Goal: Task Accomplishment & Management: Manage account settings

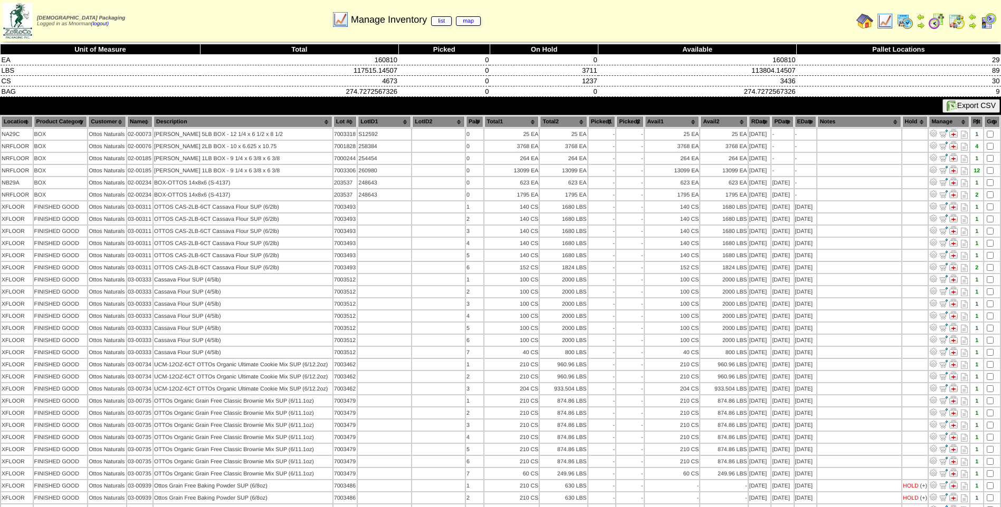
scroll to position [53, 0]
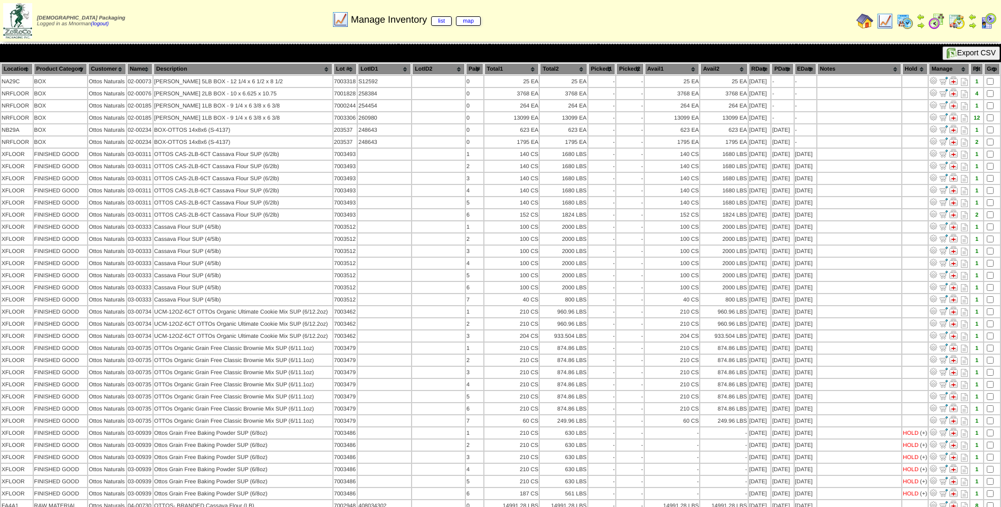
click at [879, 21] on img at bounding box center [884, 21] width 17 height 17
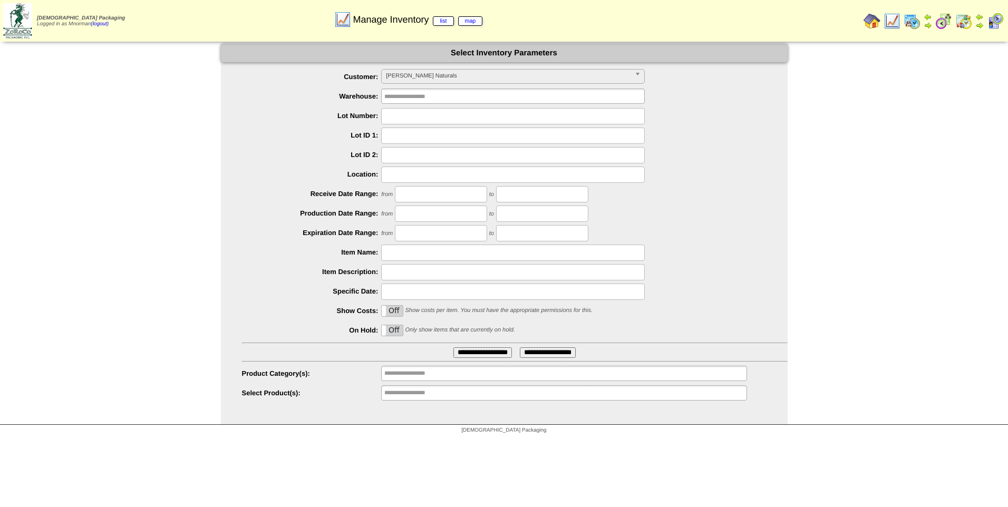
click at [553, 82] on span "OTTONA - Ottos Naturals" at bounding box center [508, 76] width 245 height 13
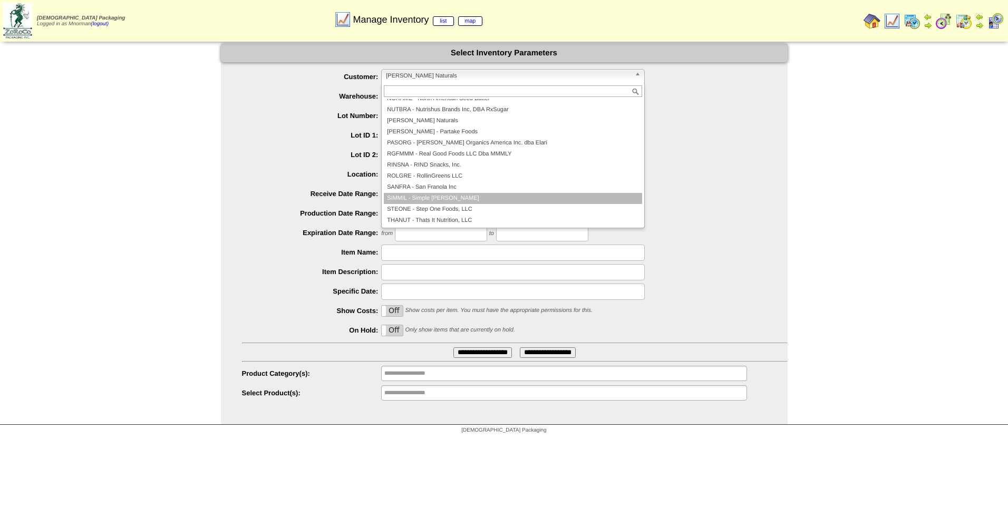
scroll to position [228, 0]
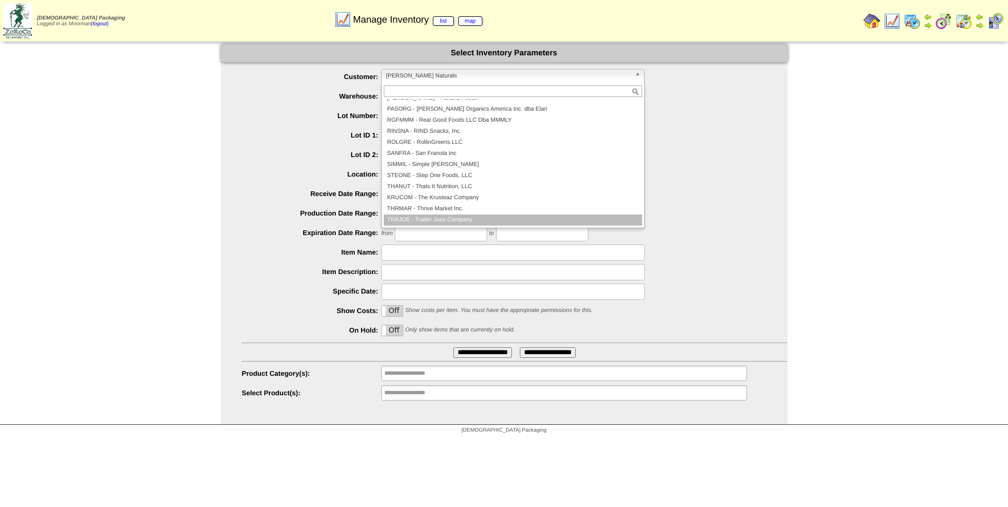
click at [483, 220] on li "TRAJOE - Trader Joes Company" at bounding box center [513, 220] width 258 height 11
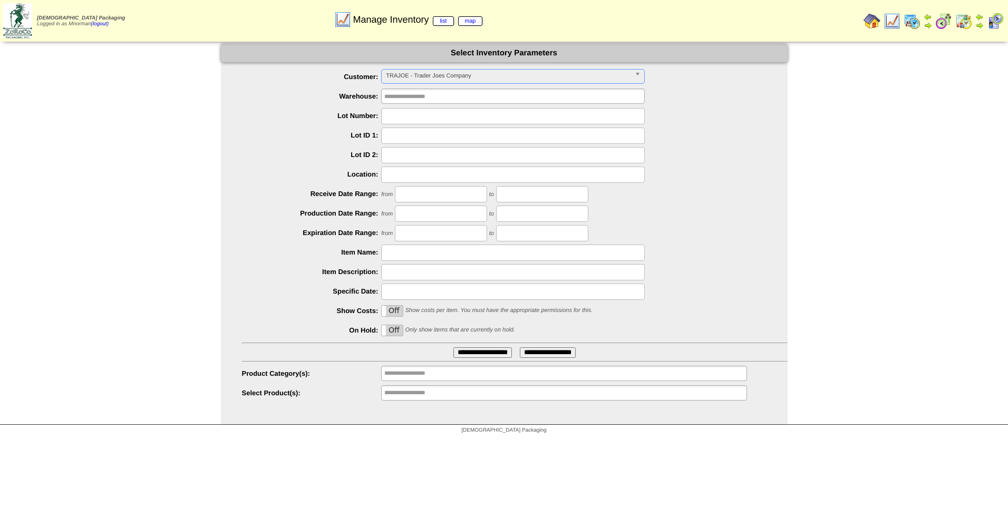
click at [483, 354] on input "**********" at bounding box center [483, 353] width 59 height 11
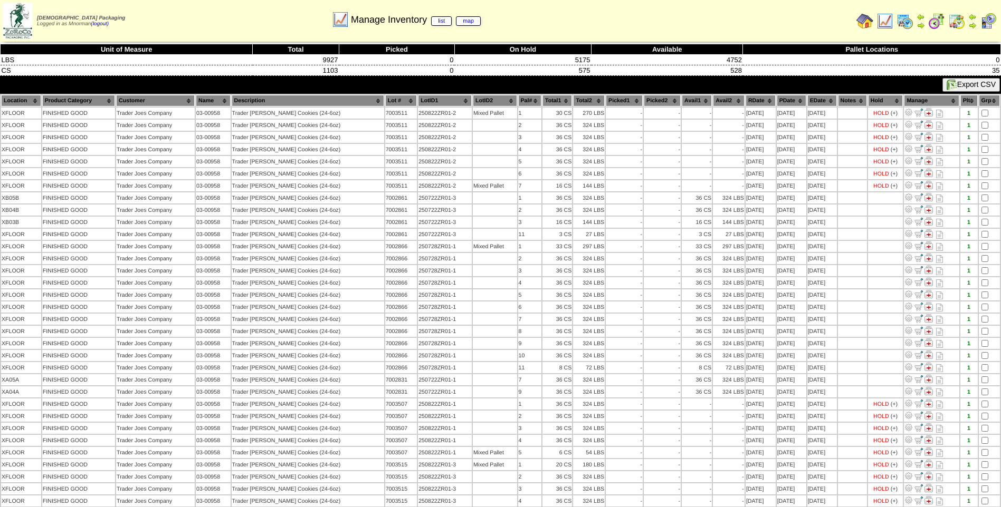
click at [785, 97] on th "PDate" at bounding box center [791, 101] width 30 height 12
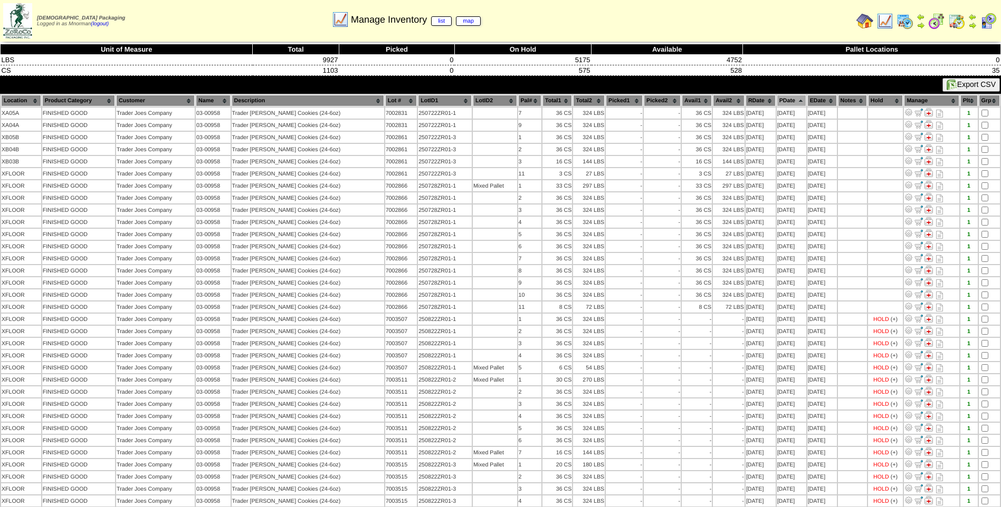
click at [785, 97] on th "PDate" at bounding box center [791, 101] width 30 height 12
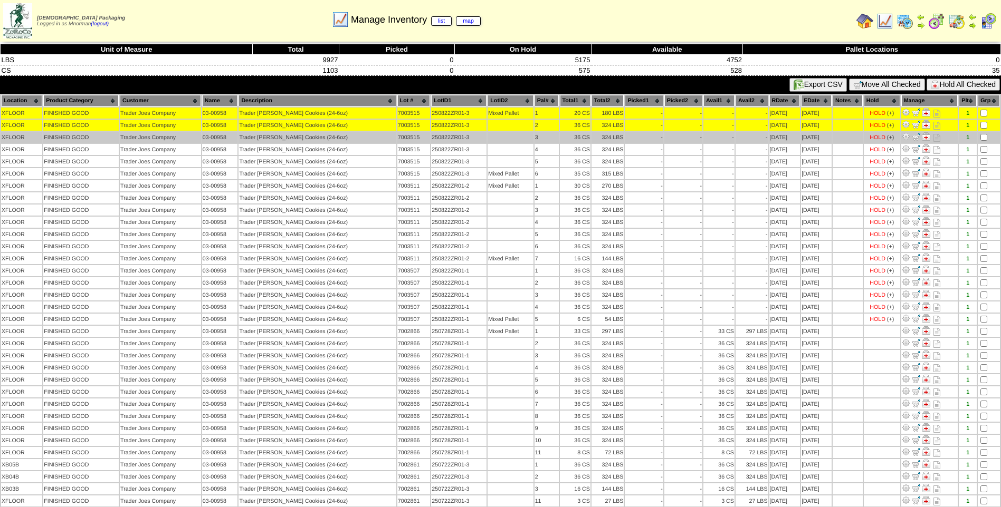
click at [985, 142] on td at bounding box center [988, 137] width 22 height 11
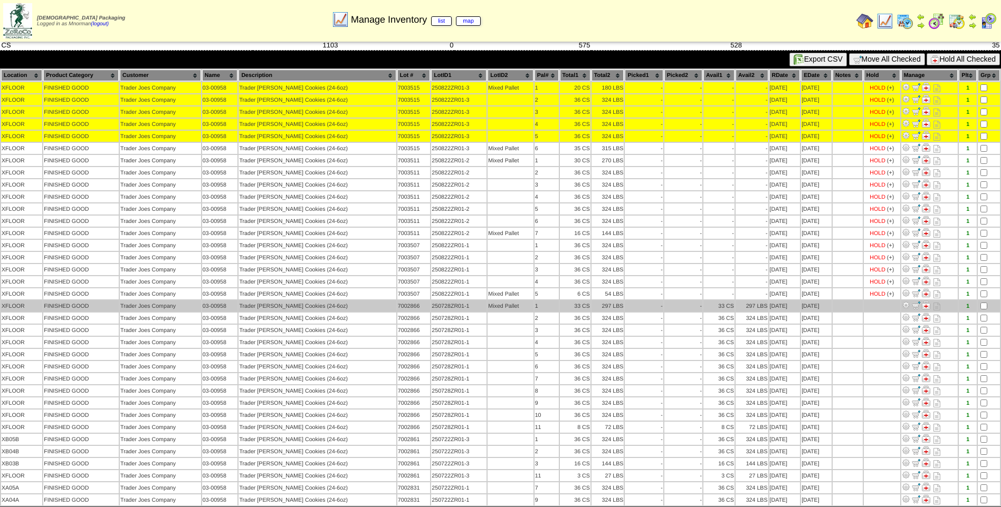
scroll to position [40, 0]
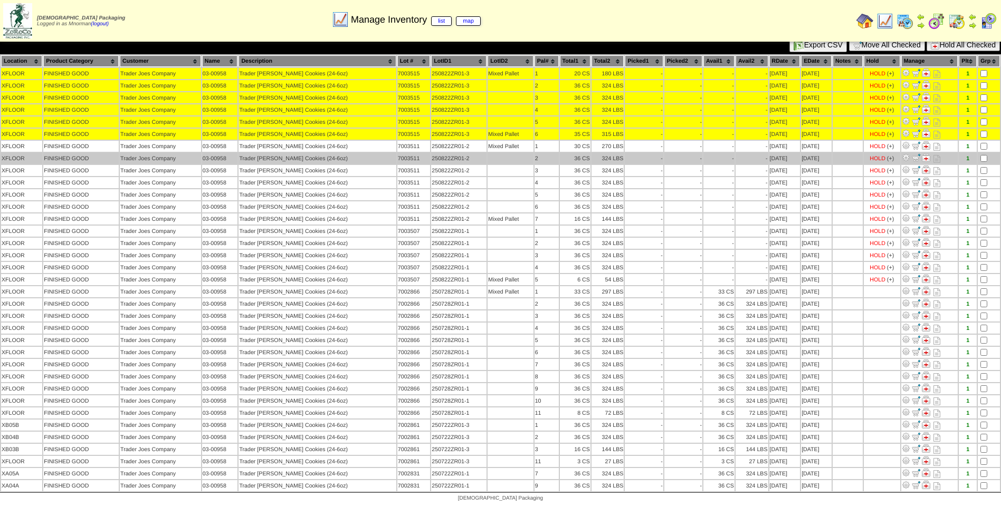
click at [982, 153] on td at bounding box center [988, 158] width 22 height 11
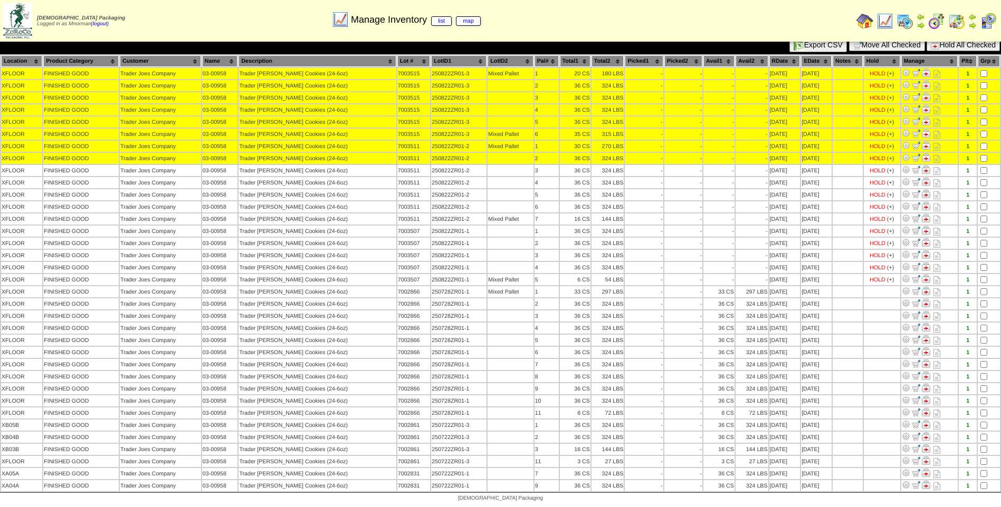
click at [984, 162] on td at bounding box center [988, 158] width 22 height 11
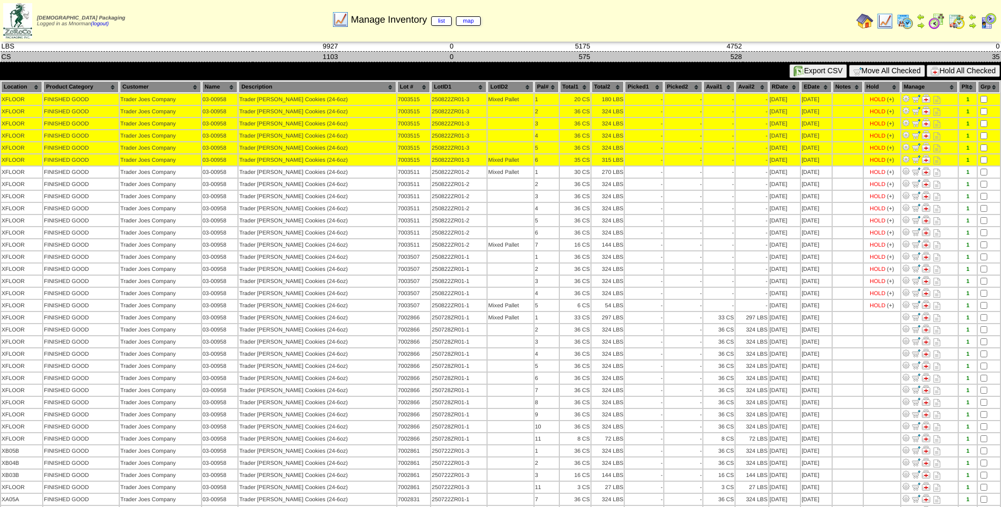
scroll to position [0, 0]
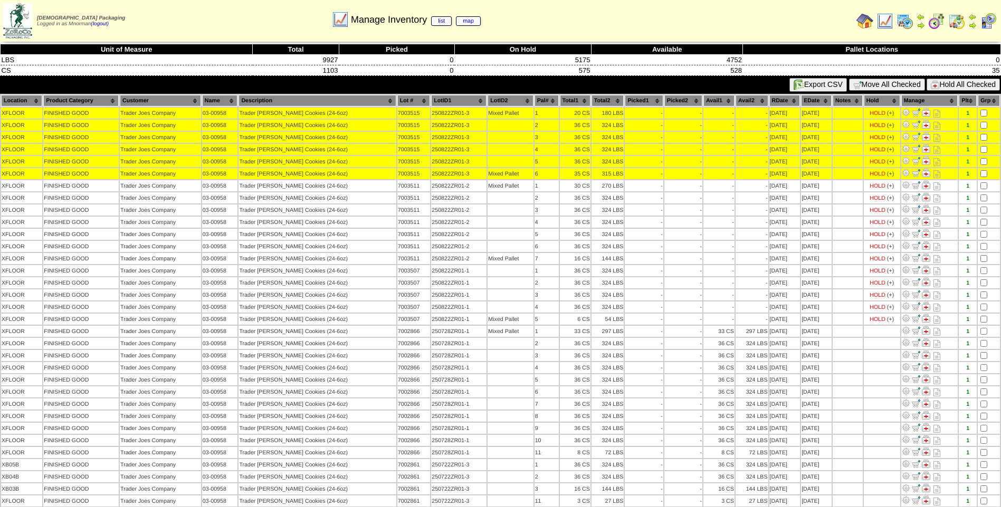
click at [960, 85] on button "Hold All Checked" at bounding box center [962, 85] width 73 height 12
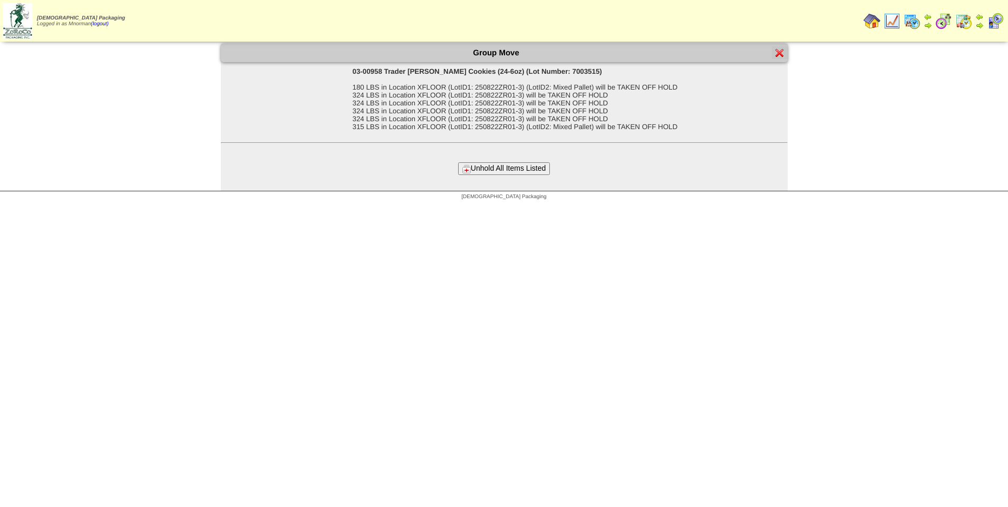
click at [533, 162] on form "Group Move 03-00958 Trader Joes Snickerdoodle Cookies (24-6oz) (Lot Number: 700…" at bounding box center [504, 109] width 567 height 131
click at [532, 165] on button "Unhold All Items Listed" at bounding box center [504, 168] width 92 height 12
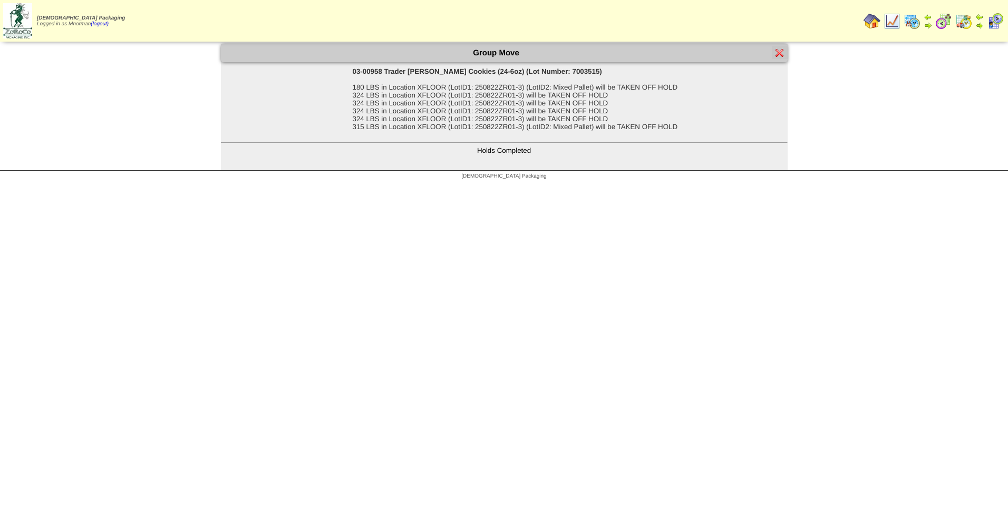
click at [780, 48] on div at bounding box center [780, 52] width 16 height 13
click at [777, 51] on img at bounding box center [780, 53] width 8 height 8
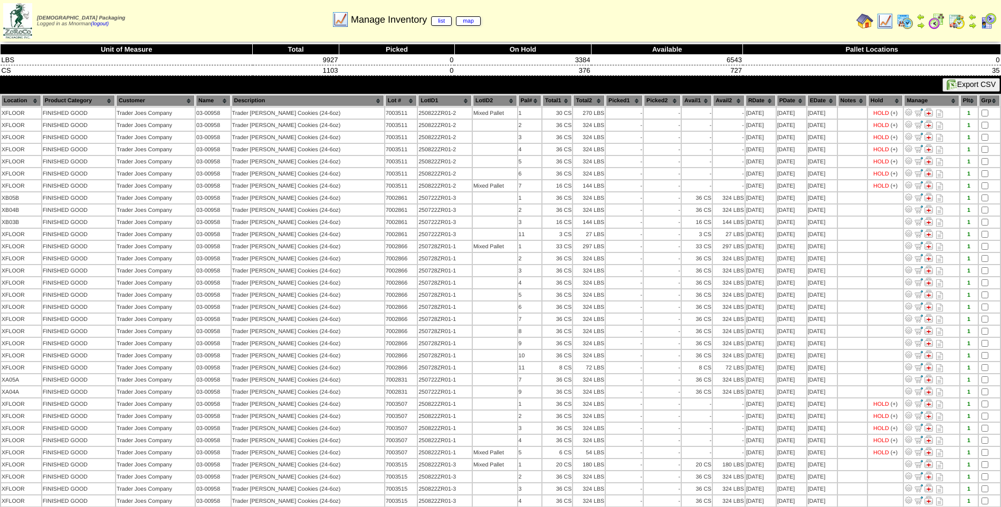
click at [793, 101] on th "PDate" at bounding box center [791, 101] width 30 height 12
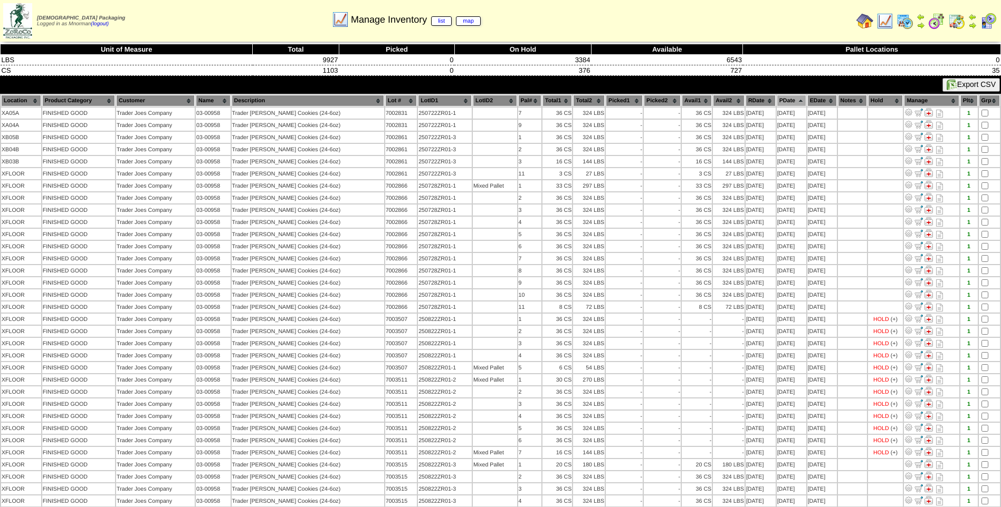
click at [793, 101] on th "PDate" at bounding box center [791, 101] width 30 height 12
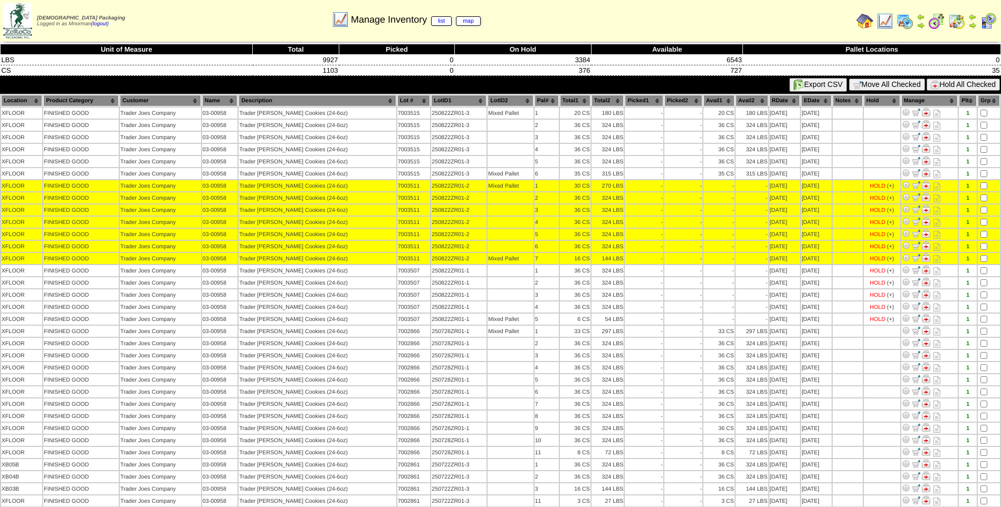
click at [967, 84] on button "Hold All Checked" at bounding box center [962, 85] width 73 height 12
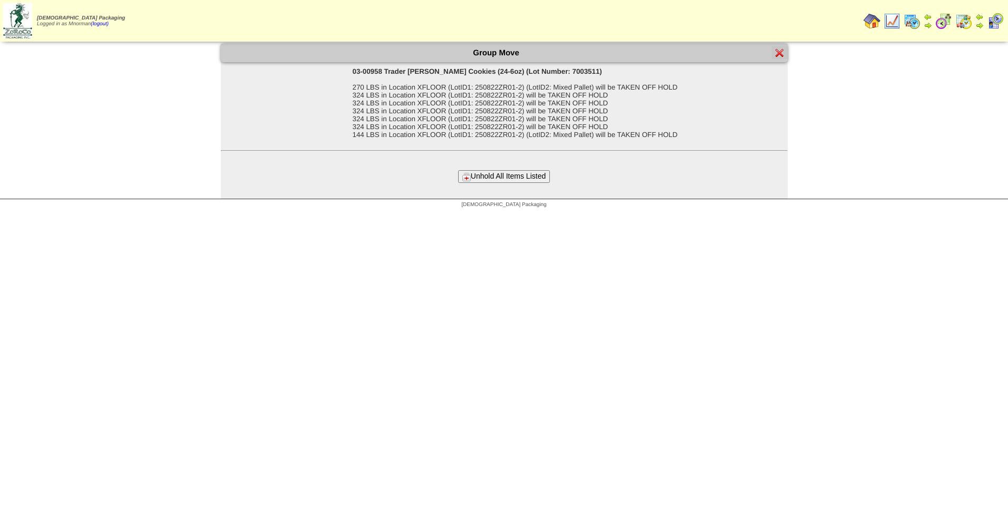
click at [527, 181] on button "Unhold All Items Listed" at bounding box center [504, 176] width 92 height 12
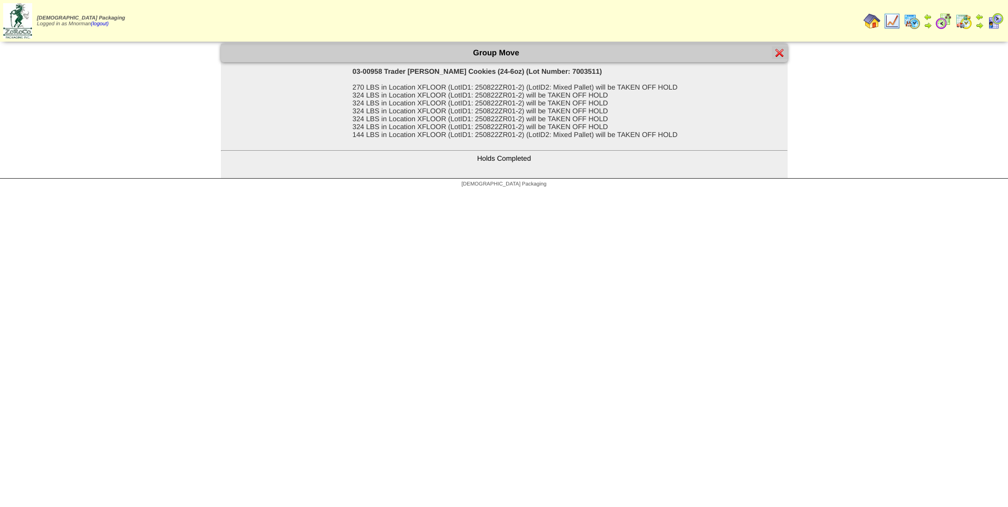
click at [783, 49] on img at bounding box center [780, 53] width 8 height 8
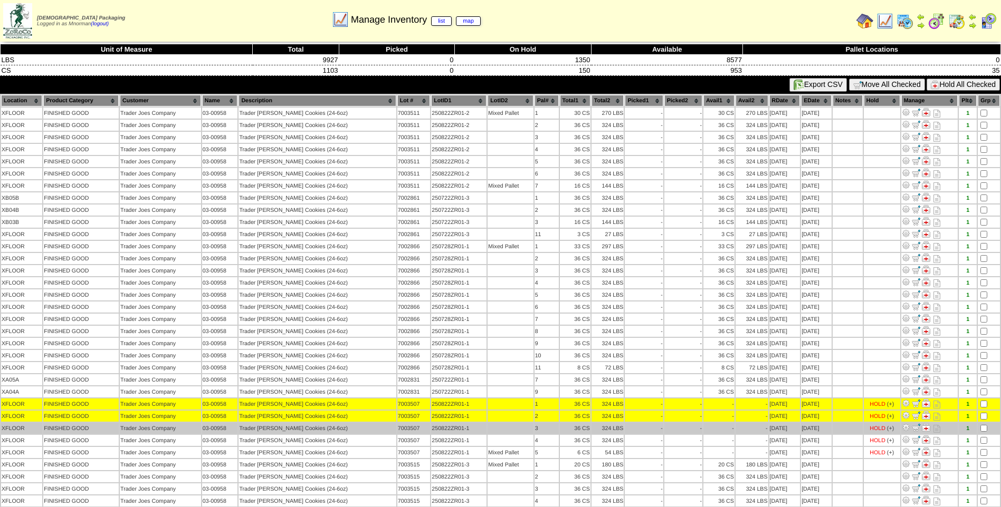
click at [985, 425] on td at bounding box center [988, 428] width 22 height 11
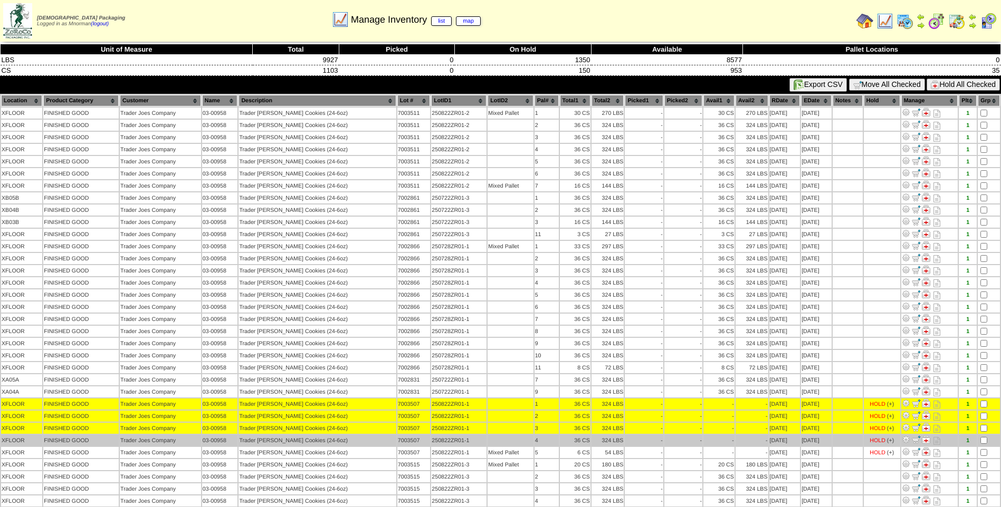
click at [984, 445] on td at bounding box center [988, 440] width 22 height 11
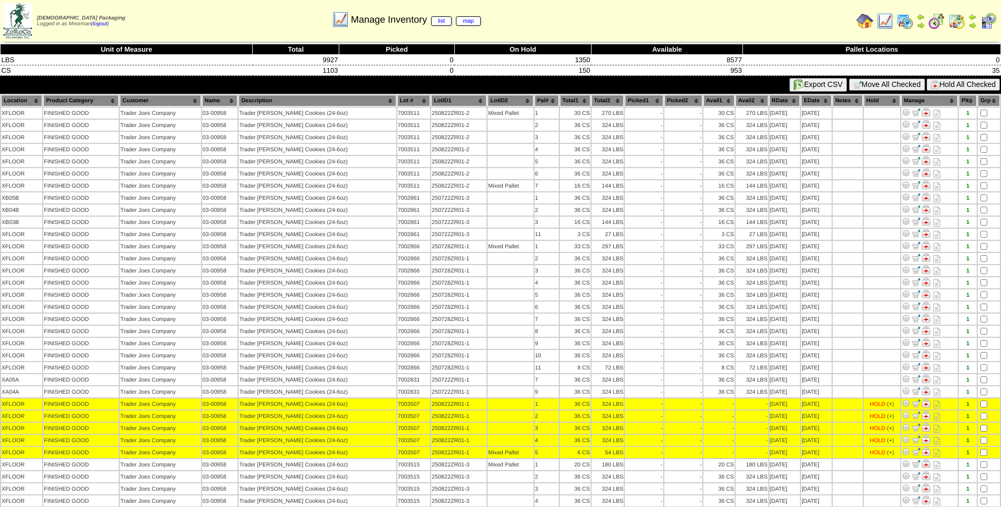
click at [958, 80] on button "Hold All Checked" at bounding box center [962, 85] width 73 height 12
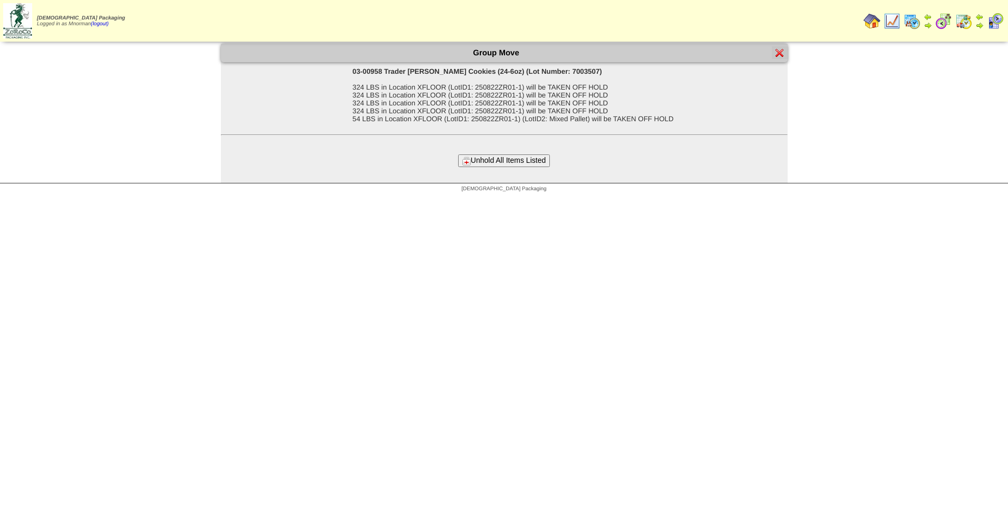
click at [533, 160] on button "Unhold All Items Listed" at bounding box center [504, 161] width 92 height 12
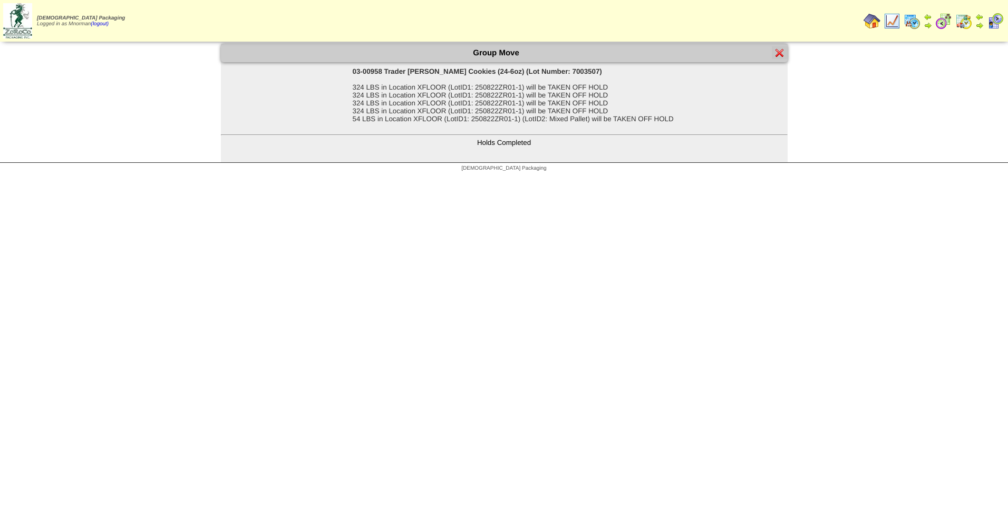
click at [783, 52] on img at bounding box center [780, 53] width 8 height 8
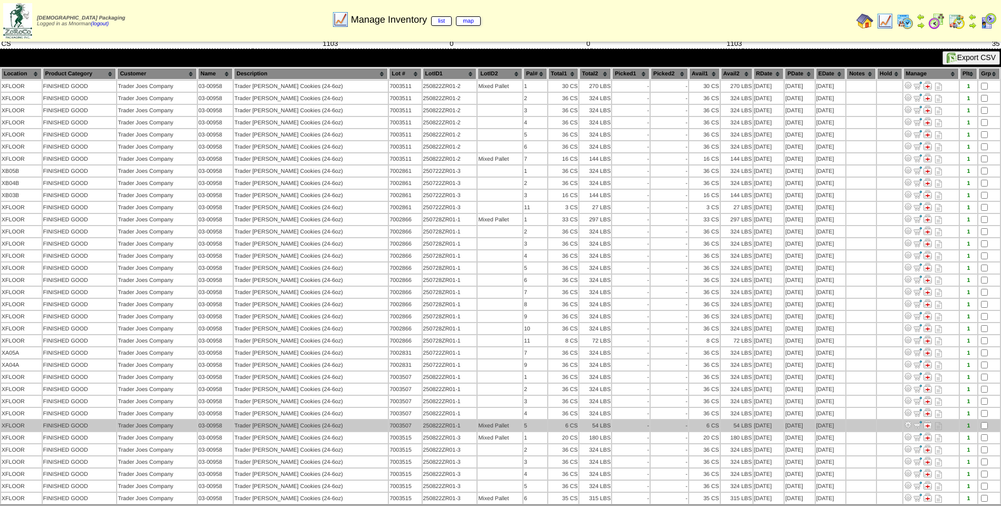
scroll to position [40, 0]
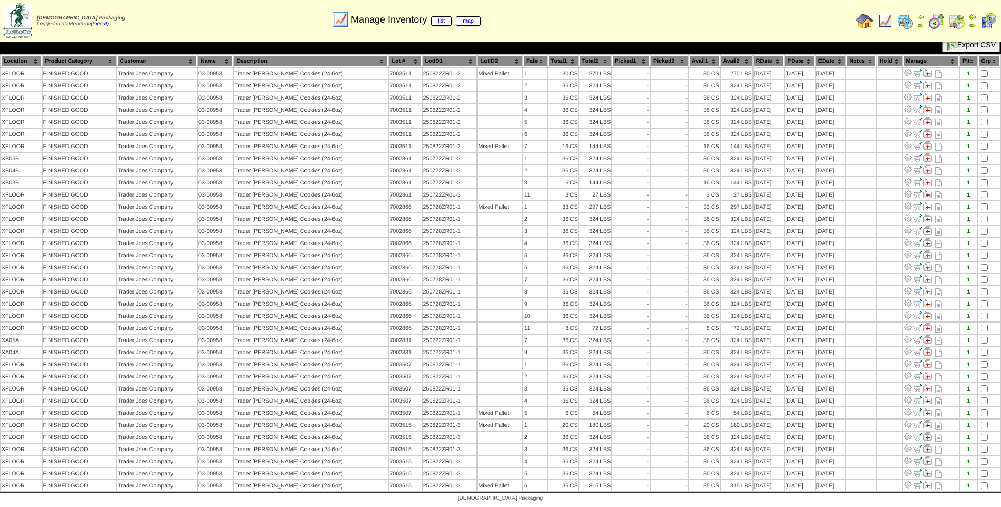
click at [955, 19] on img at bounding box center [956, 21] width 17 height 17
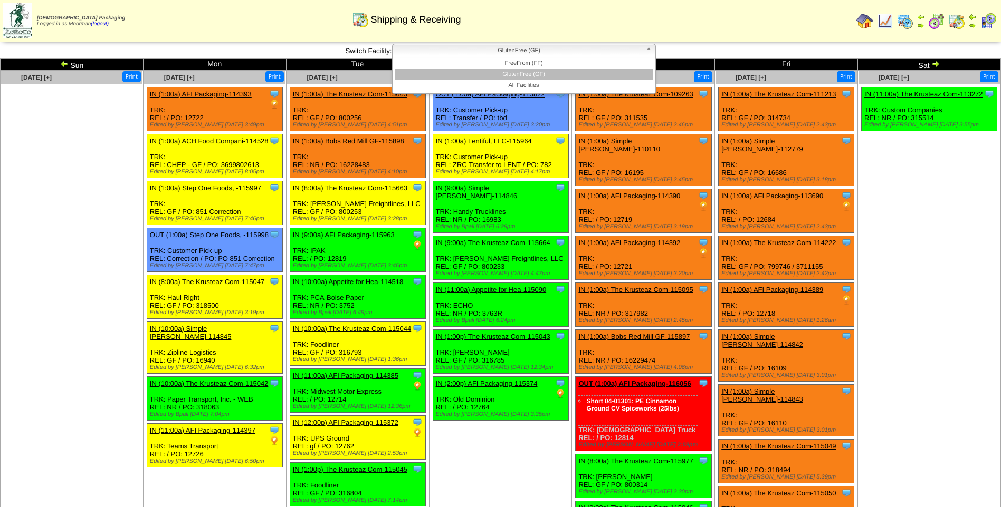
click at [495, 49] on span "GlutenFree (GF)" at bounding box center [519, 50] width 245 height 13
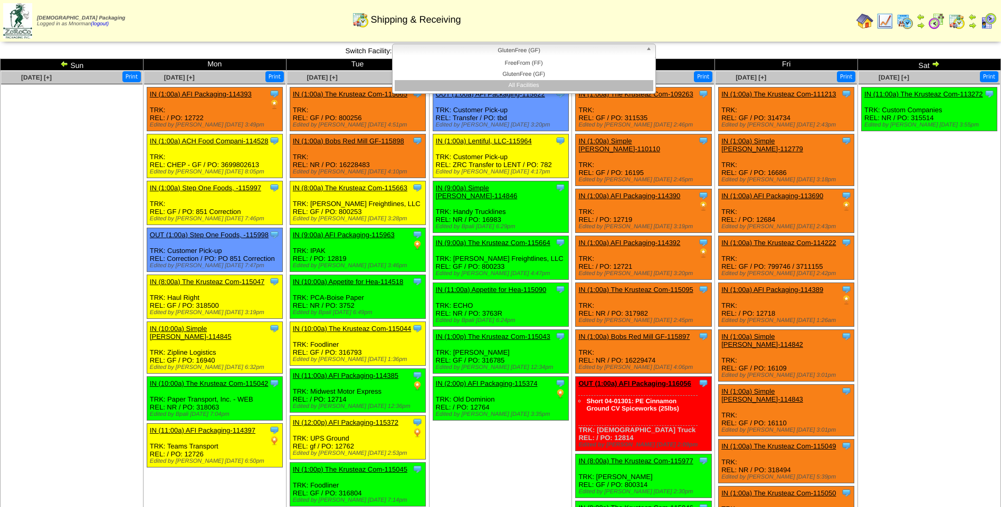
click at [548, 81] on li "All Facilities" at bounding box center [524, 85] width 258 height 11
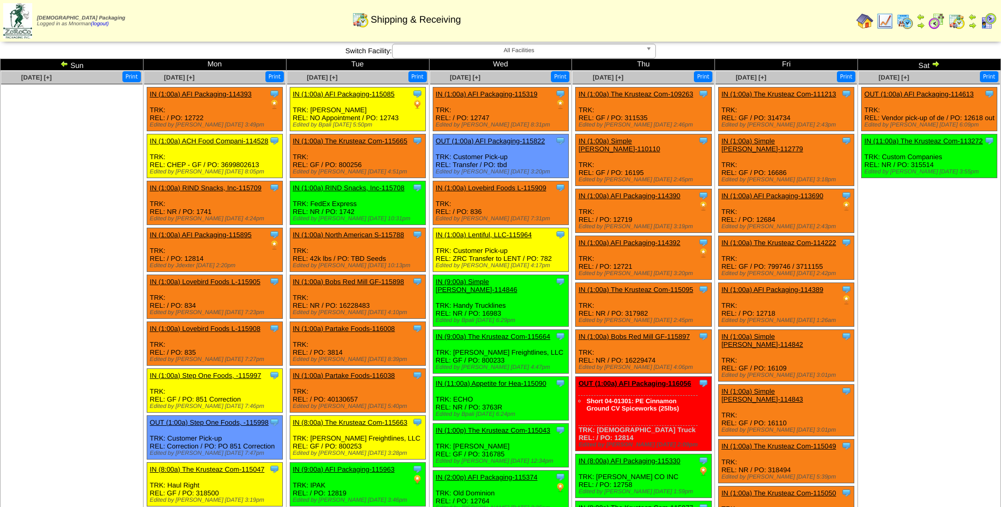
click at [884, 23] on img at bounding box center [884, 21] width 17 height 17
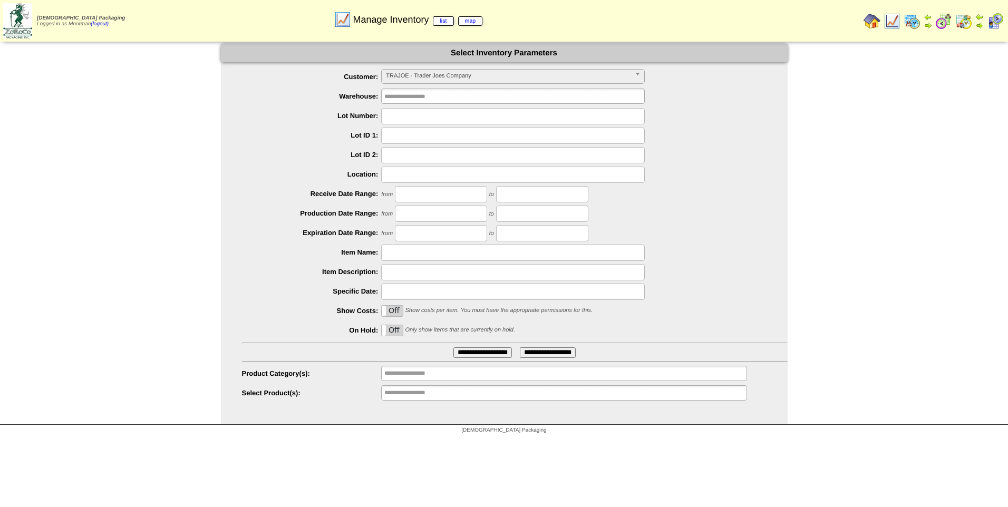
click at [466, 352] on input "**********" at bounding box center [483, 353] width 59 height 11
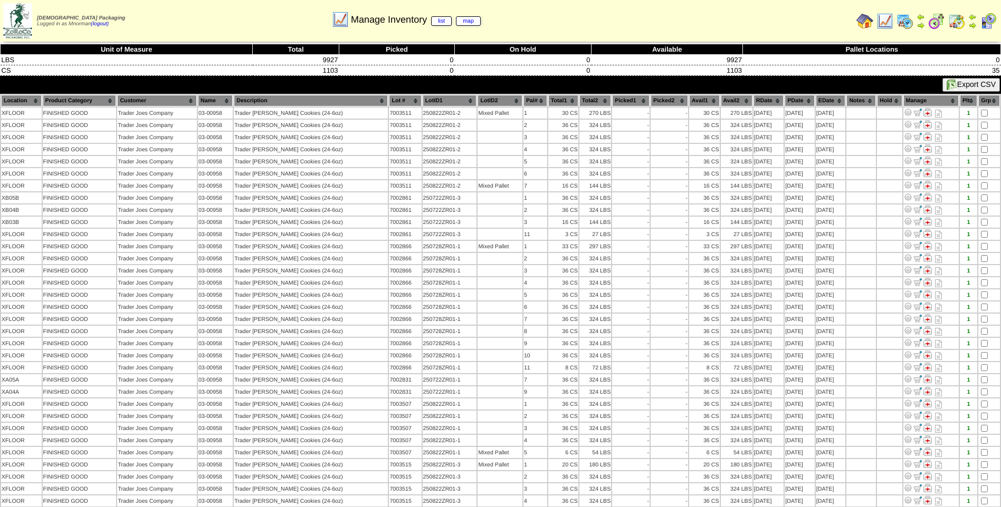
click at [789, 102] on th "PDate" at bounding box center [799, 101] width 30 height 12
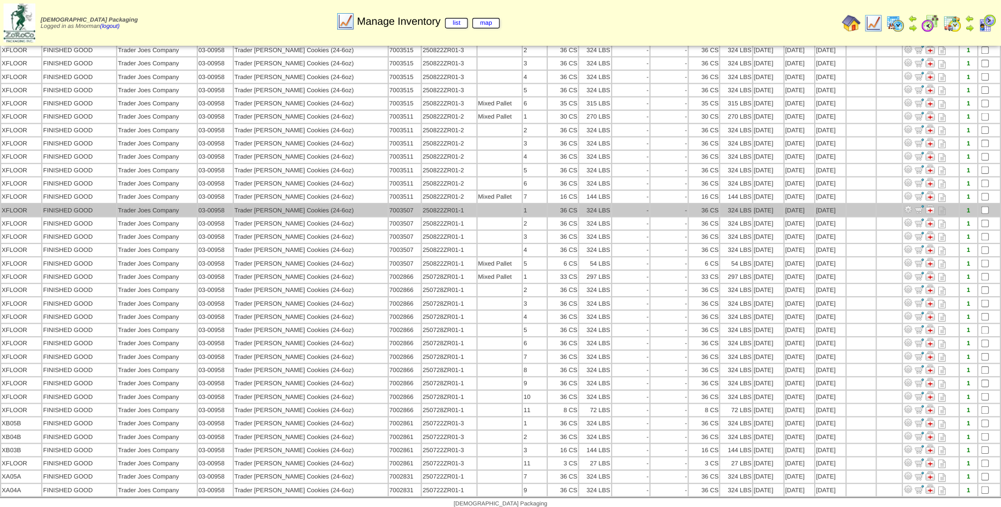
scroll to position [40, 0]
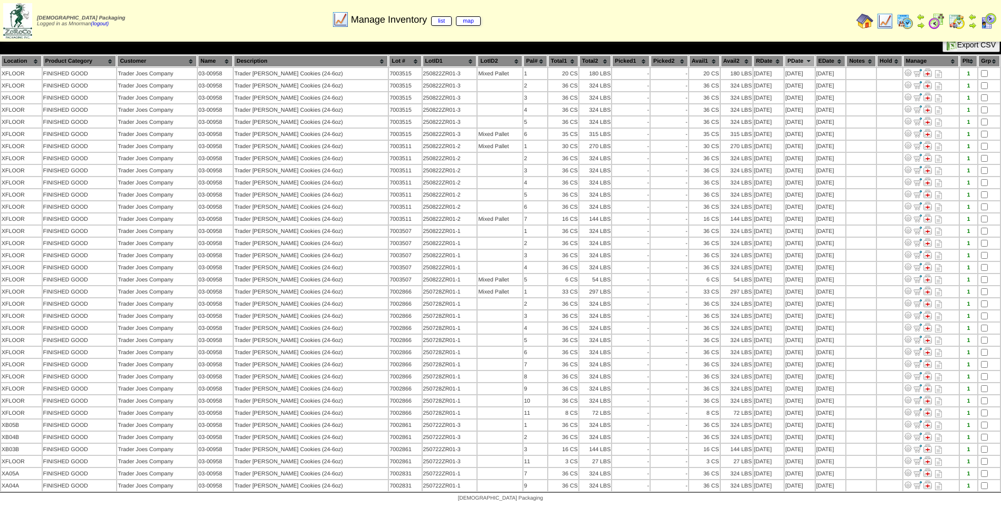
click at [887, 23] on img at bounding box center [884, 21] width 17 height 17
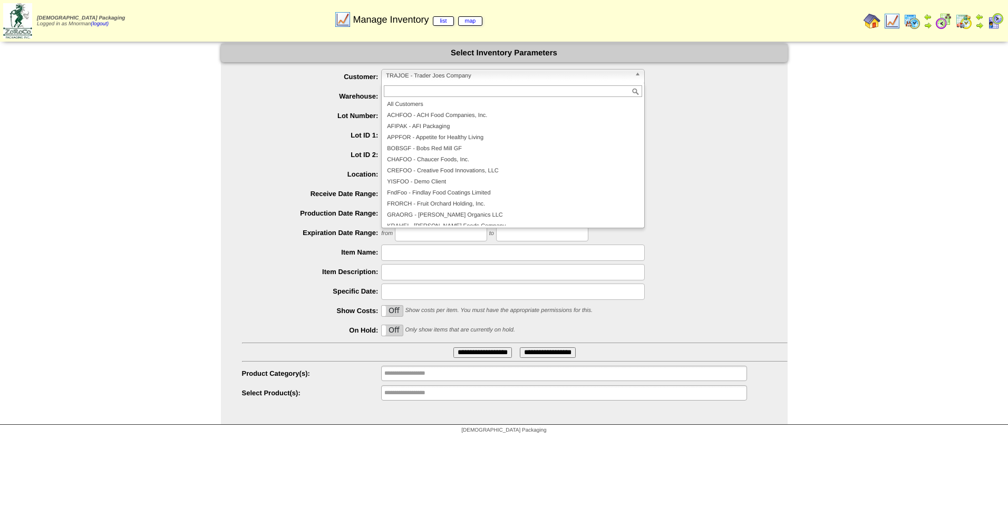
click at [530, 81] on span "TRAJOE - Trader Joes Company" at bounding box center [508, 76] width 245 height 13
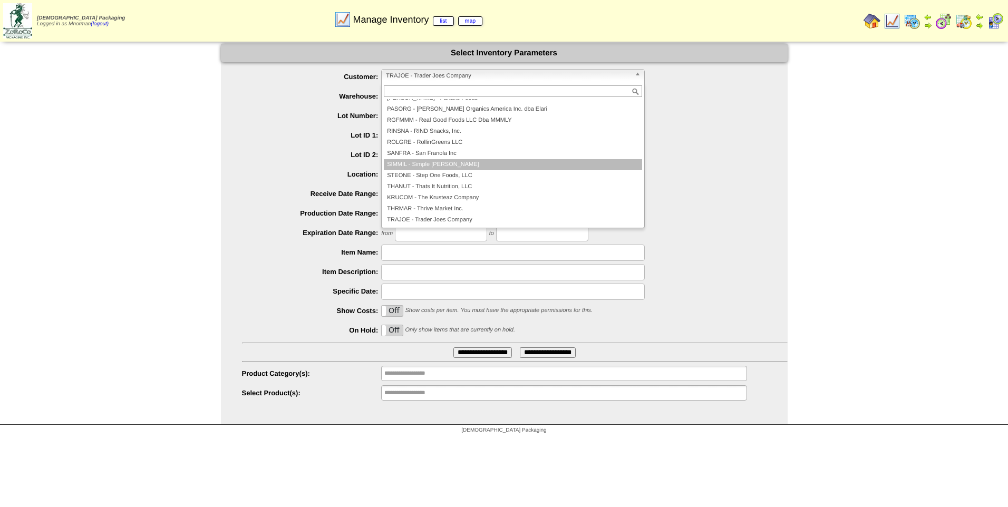
scroll to position [122, 0]
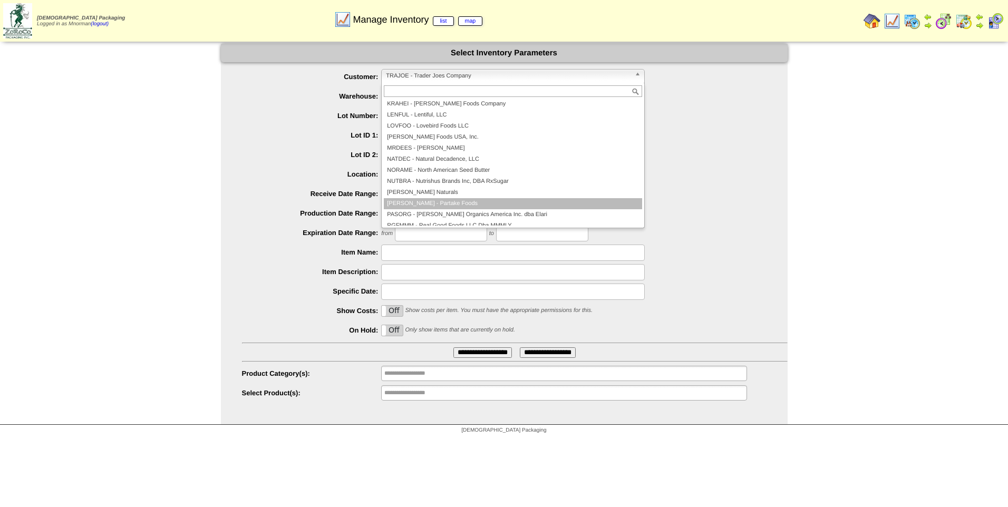
click at [479, 201] on li "PARTAK - Partake Foods" at bounding box center [513, 203] width 258 height 11
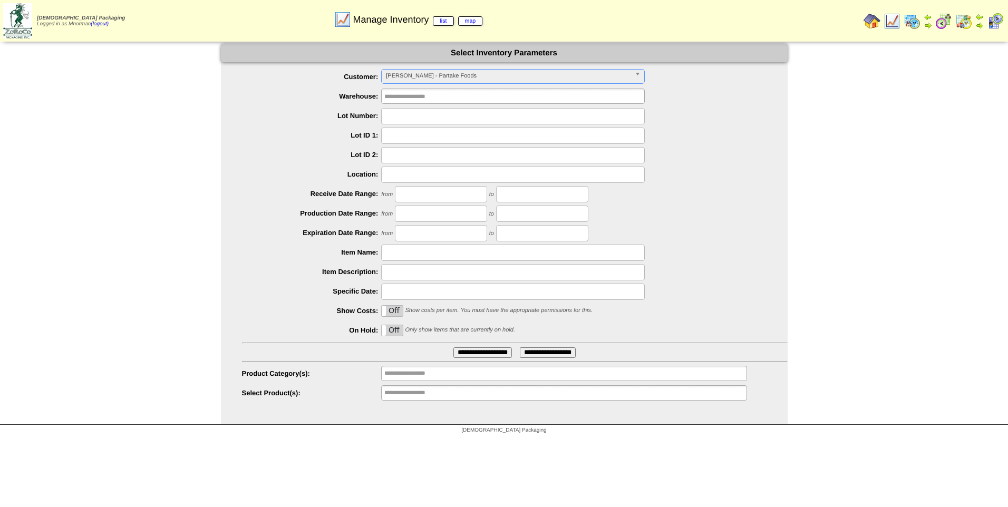
click at [390, 335] on label "Off" at bounding box center [392, 330] width 21 height 11
click at [470, 352] on input "**********" at bounding box center [483, 353] width 59 height 11
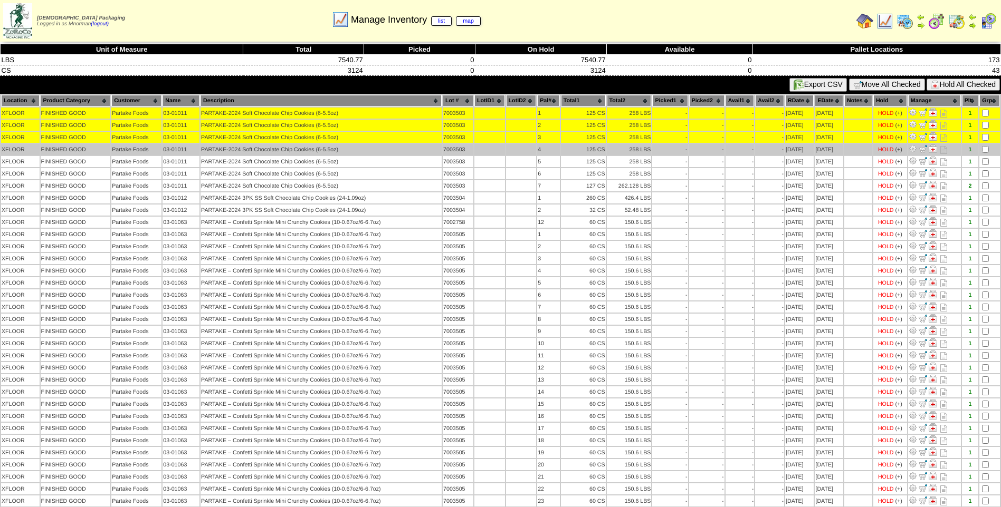
click at [979, 148] on td at bounding box center [989, 149] width 21 height 11
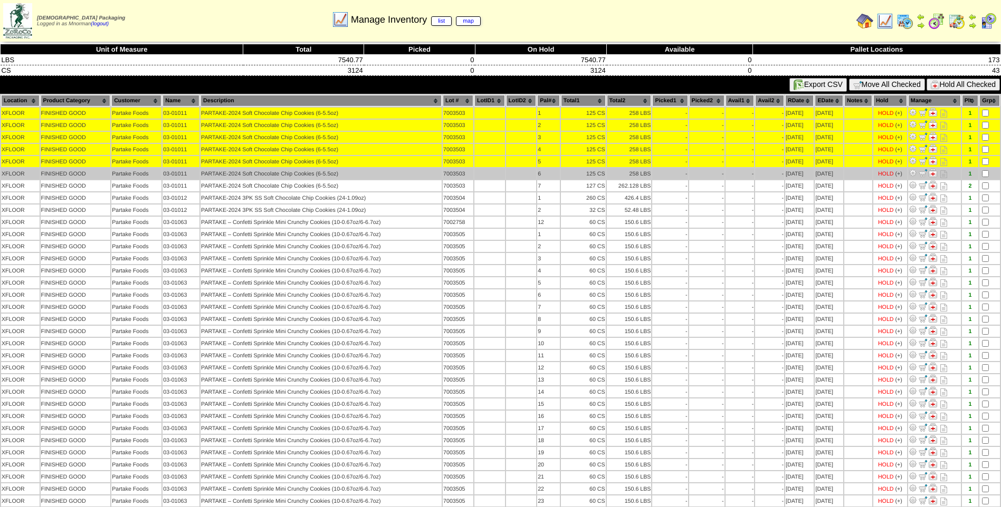
click at [979, 171] on td at bounding box center [989, 173] width 21 height 11
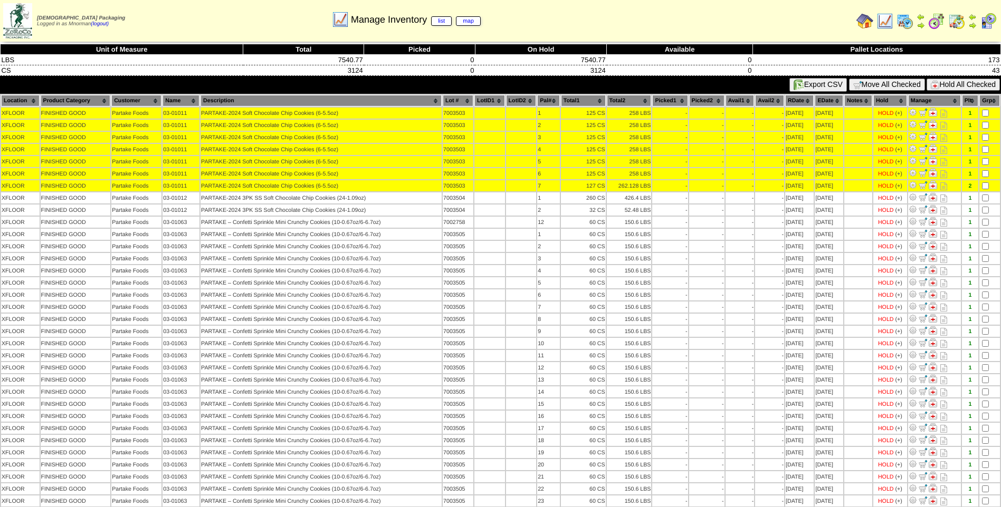
click at [979, 86] on button "Hold All Checked" at bounding box center [962, 85] width 73 height 12
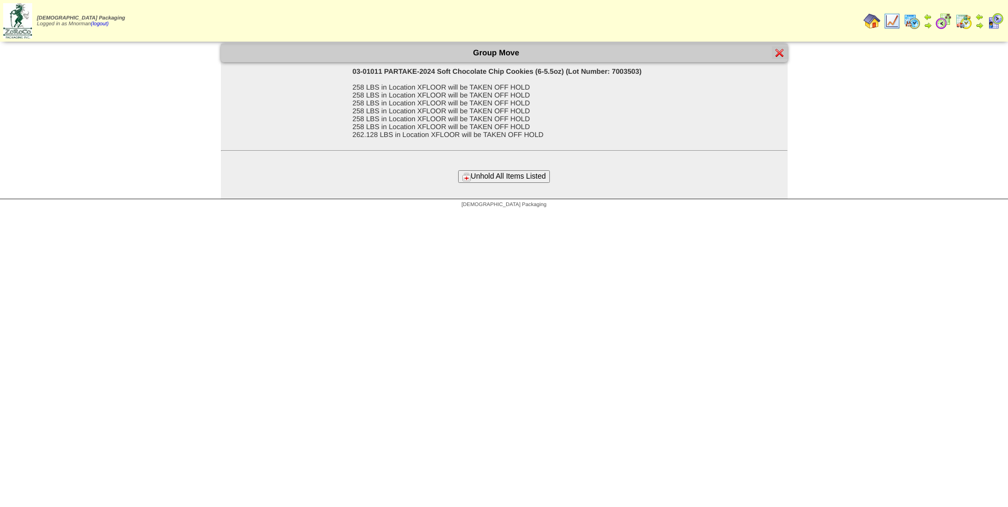
click at [529, 175] on button "Unhold All Items Listed" at bounding box center [504, 176] width 92 height 12
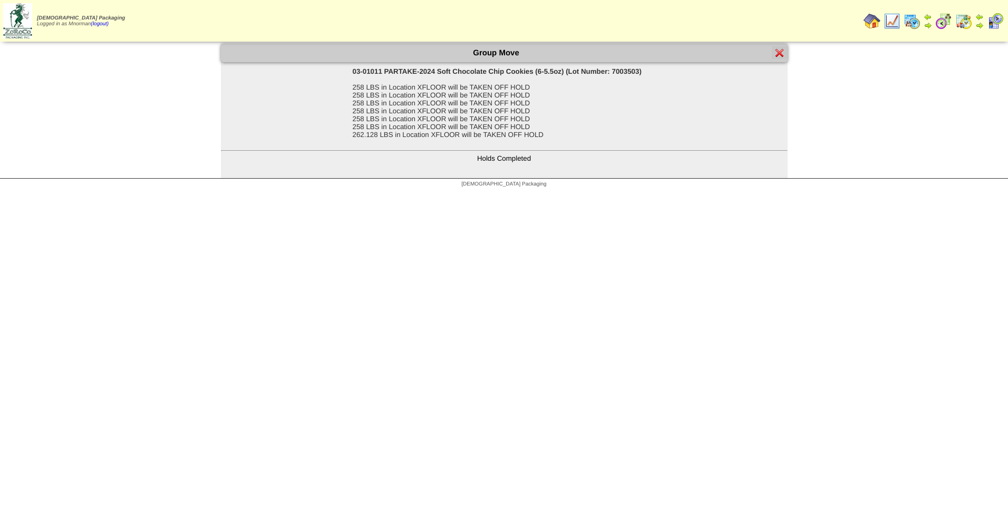
click at [781, 55] on img at bounding box center [780, 53] width 8 height 8
